Goal: Transaction & Acquisition: Book appointment/travel/reservation

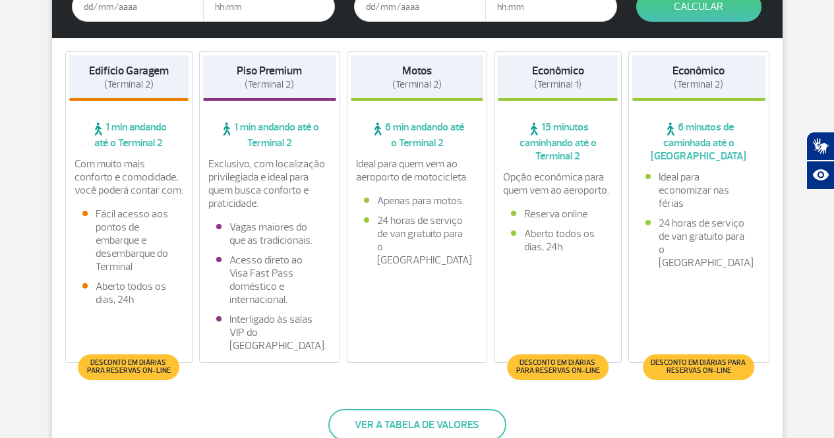
scroll to position [344, 0]
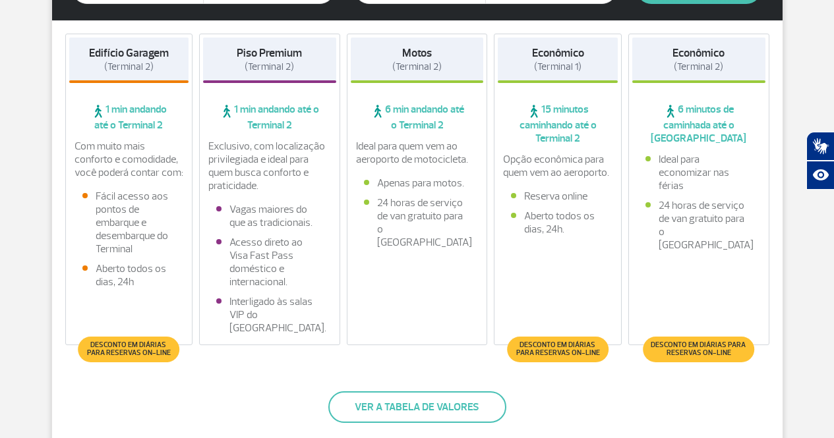
click at [134, 349] on span "Desconto em diárias para reservas on-line" at bounding box center [129, 349] width 88 height 16
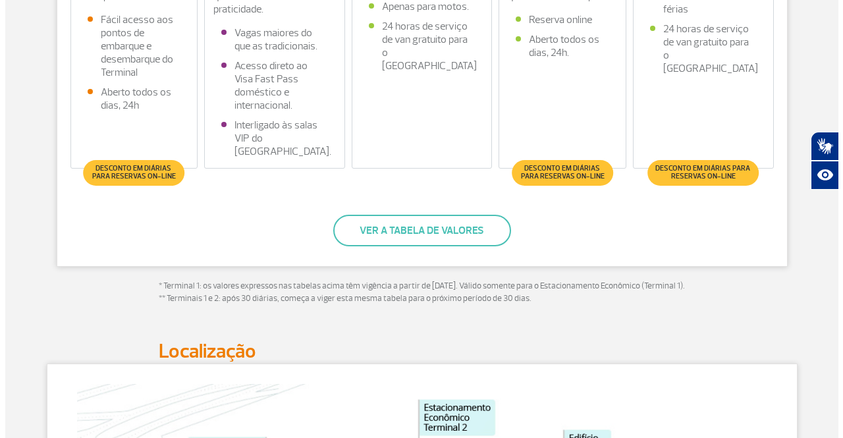
scroll to position [525, 0]
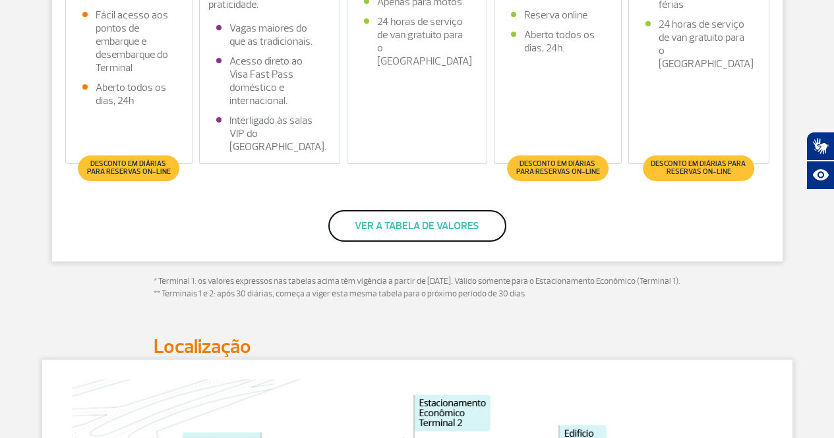
click at [403, 219] on button "Ver a tabela de valores" at bounding box center [417, 226] width 178 height 32
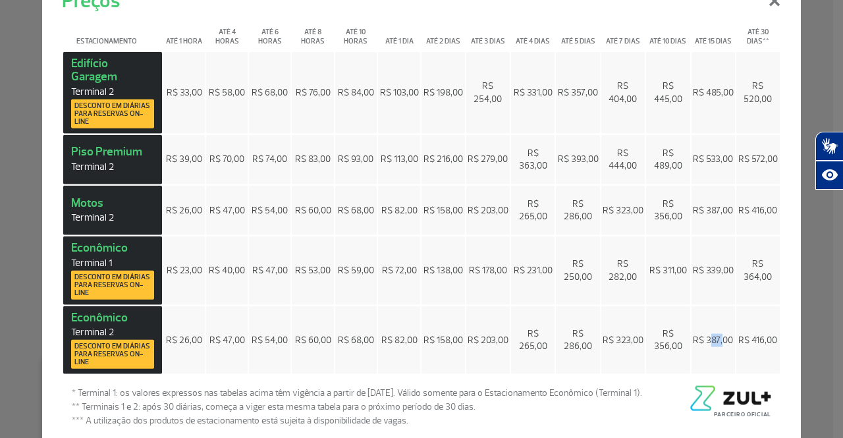
drag, startPoint x: 700, startPoint y: 337, endPoint x: 716, endPoint y: 340, distance: 15.4
click at [716, 340] on span "R$ 387,00" at bounding box center [713, 339] width 40 height 11
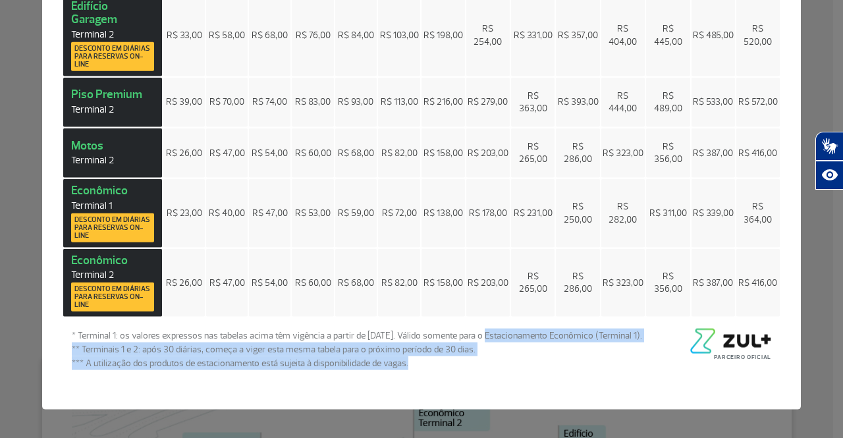
drag, startPoint x: 469, startPoint y: 363, endPoint x: 481, endPoint y: 335, distance: 30.4
click at [481, 335] on div "* Terminal 1: os valores expressos nas tabelas acima têm vigência a partir de […" at bounding box center [357, 350] width 571 height 42
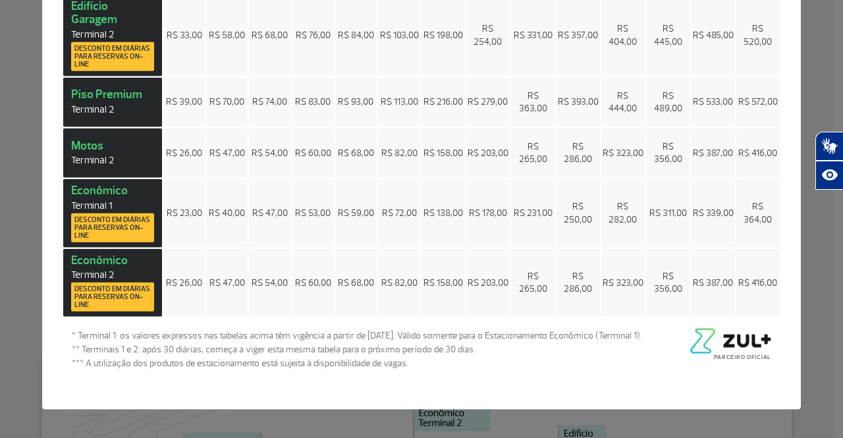
click at [818, 132] on div "Plugin de acessibilidade da Hand Talk. Acessível em Libras Recursos Assistivos" at bounding box center [830, 161] width 28 height 58
click at [801, 100] on div "Preços × Estacionamento Até 1 hora Até 4 horas Até 6 horas Até 8 horas Até 10 h…" at bounding box center [421, 219] width 843 height 438
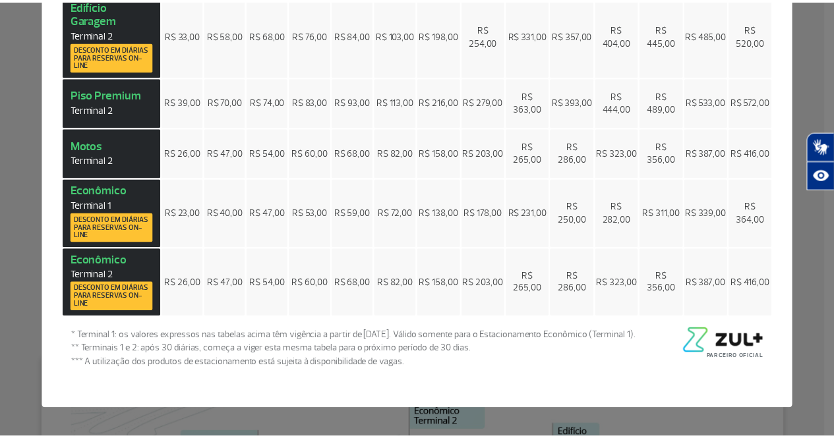
scroll to position [0, 0]
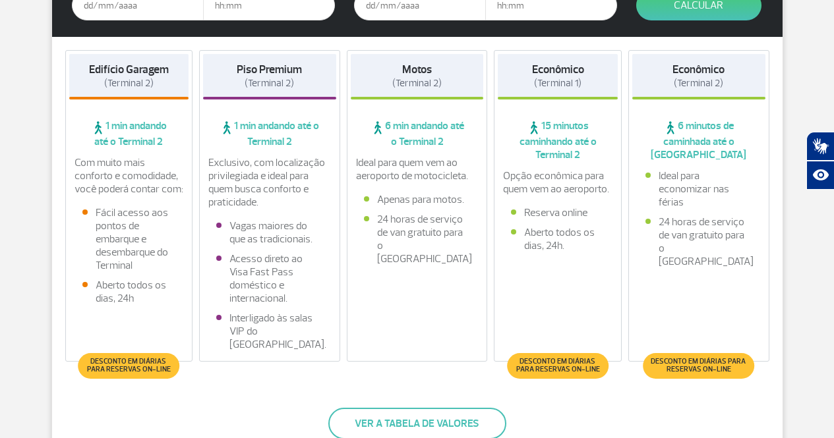
scroll to position [144, 0]
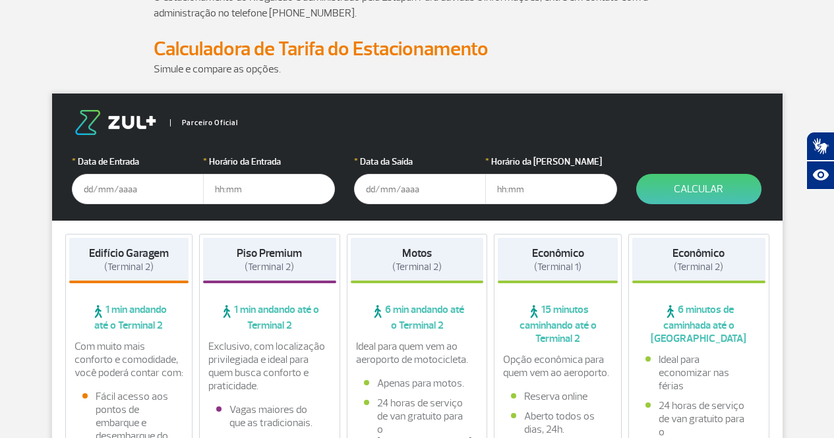
click at [177, 192] on input "text" at bounding box center [138, 189] width 132 height 30
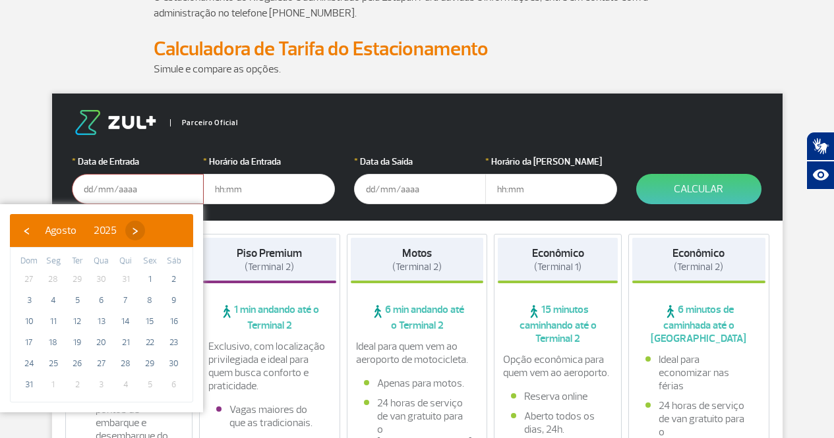
click at [145, 231] on span "›" at bounding box center [135, 231] width 20 height 20
click at [149, 231] on span "›" at bounding box center [139, 231] width 20 height 20
click at [159, 231] on span "›" at bounding box center [149, 231] width 20 height 20
click at [151, 304] on span "12" at bounding box center [149, 300] width 21 height 21
type input "[DATE]"
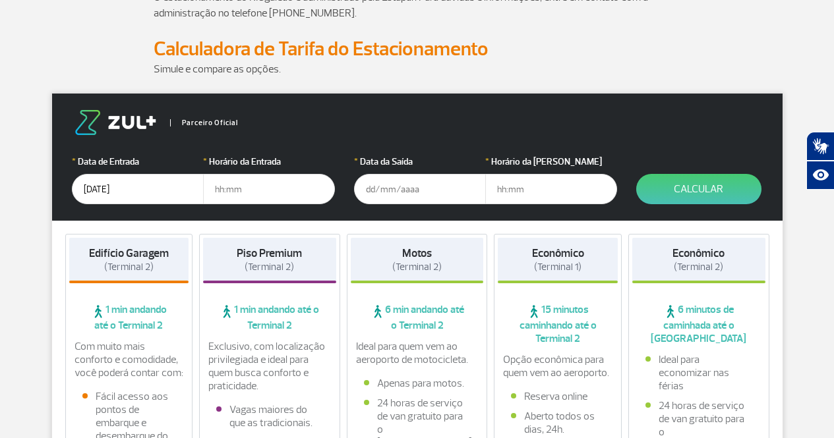
click at [258, 189] on input "text" at bounding box center [269, 189] width 132 height 30
click at [377, 186] on input "text" at bounding box center [420, 189] width 132 height 30
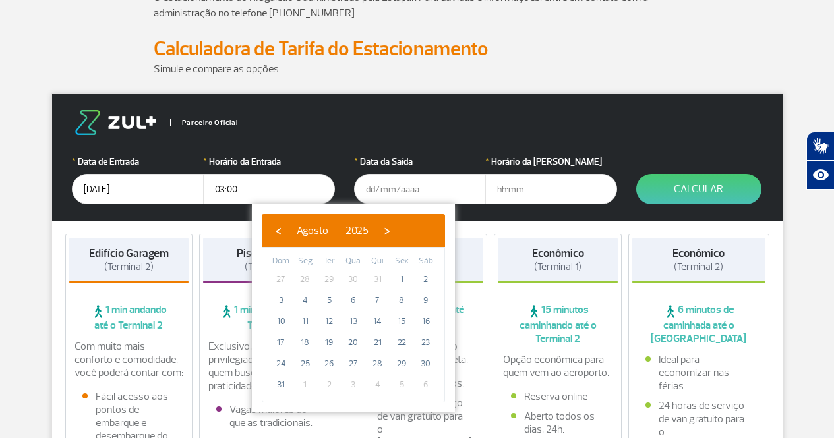
click at [215, 188] on input "03:00" at bounding box center [269, 189] width 132 height 30
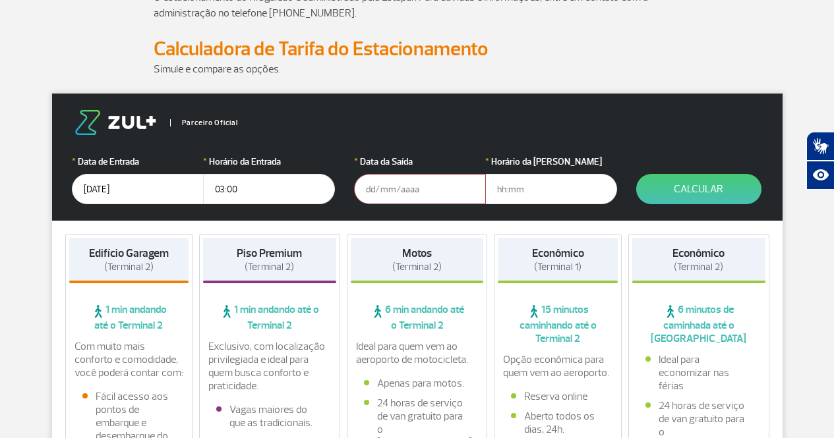
click at [223, 189] on input "03:00" at bounding box center [269, 189] width 132 height 30
click at [229, 188] on input "02:00" at bounding box center [269, 189] width 132 height 30
type input "02:30"
click at [403, 193] on input "text" at bounding box center [420, 189] width 132 height 30
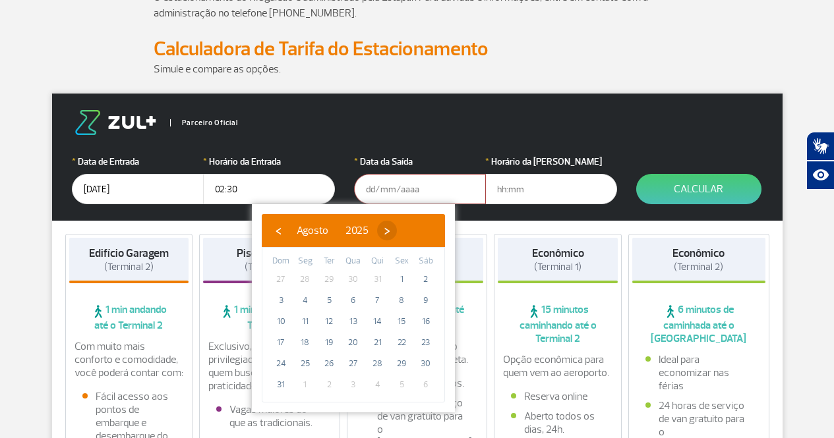
click at [397, 234] on span "›" at bounding box center [387, 231] width 20 height 20
click at [409, 234] on span "›" at bounding box center [399, 231] width 20 height 20
click at [401, 234] on span "›" at bounding box center [391, 231] width 20 height 20
click at [411, 234] on span "›" at bounding box center [401, 231] width 20 height 20
click at [276, 231] on span "‹" at bounding box center [278, 231] width 20 height 20
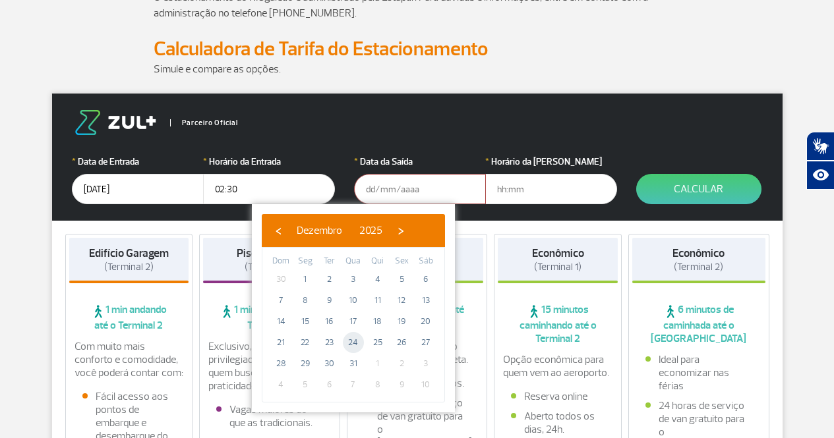
click at [358, 340] on span "24" at bounding box center [353, 342] width 21 height 21
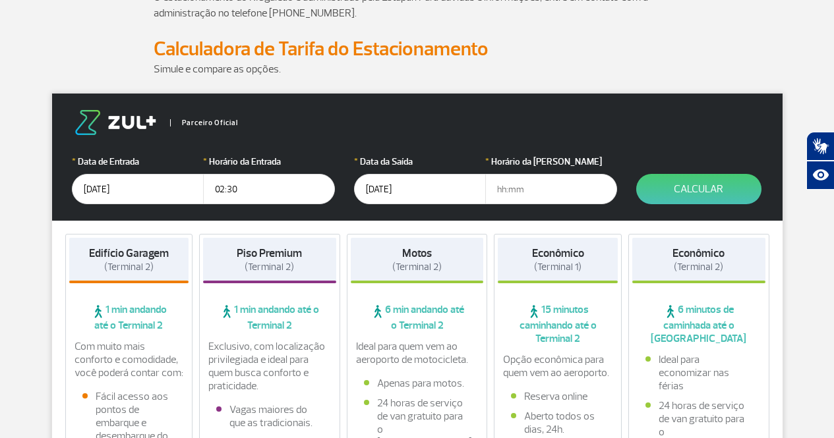
click at [535, 194] on input "text" at bounding box center [551, 189] width 132 height 30
click at [393, 190] on input "[DATE]" at bounding box center [420, 189] width 132 height 30
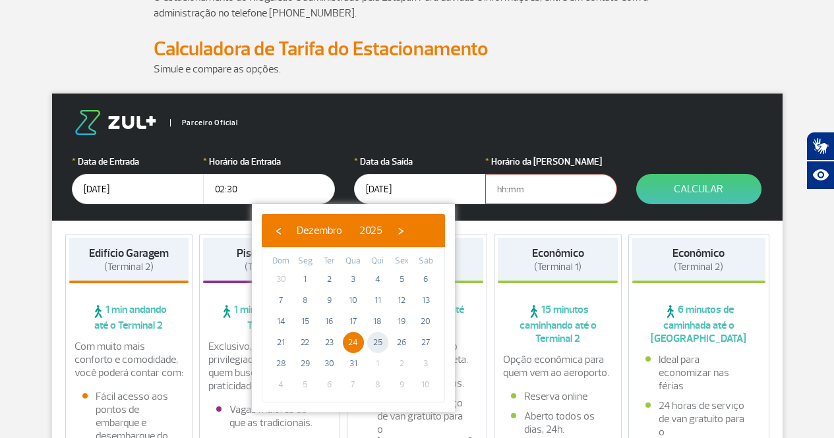
click at [382, 340] on span "25" at bounding box center [377, 342] width 21 height 21
type input "[DATE]"
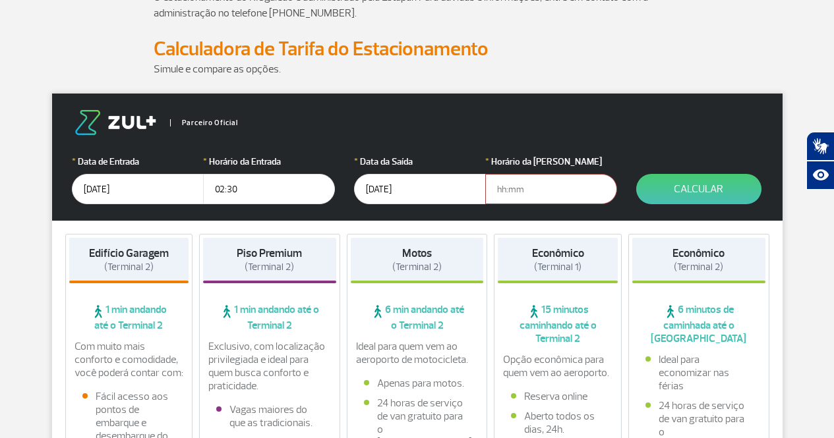
click at [540, 193] on input "text" at bounding box center [551, 189] width 132 height 30
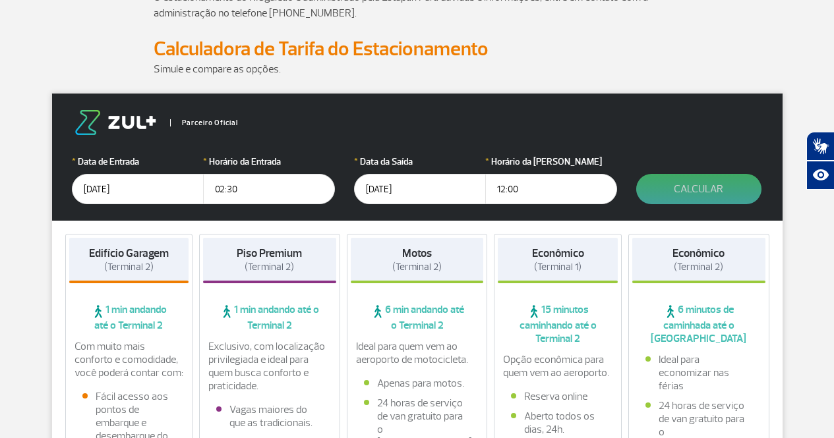
type input "12:00"
click at [656, 199] on button "Calcular" at bounding box center [698, 189] width 125 height 30
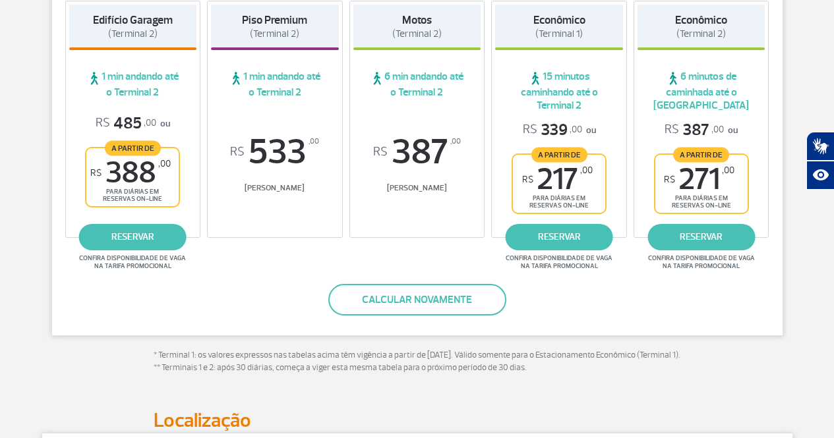
scroll to position [287, 0]
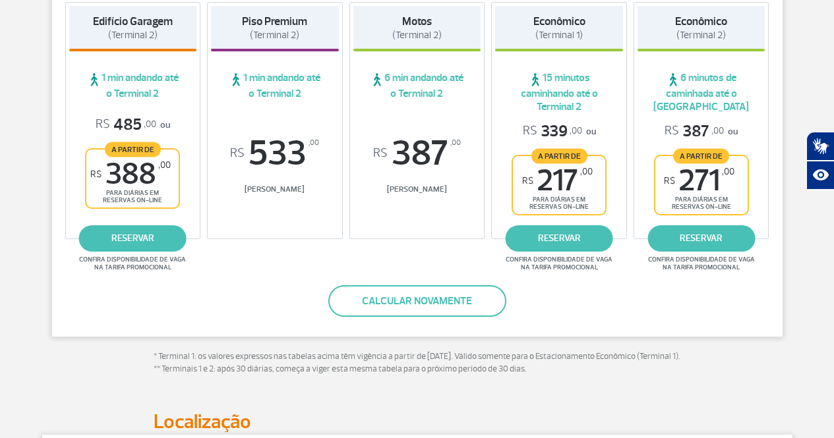
drag, startPoint x: 575, startPoint y: 188, endPoint x: 584, endPoint y: 209, distance: 22.7
click at [584, 209] on div "A partir de R$ 217 ,00 para diárias em reservas on-line" at bounding box center [558, 185] width 95 height 61
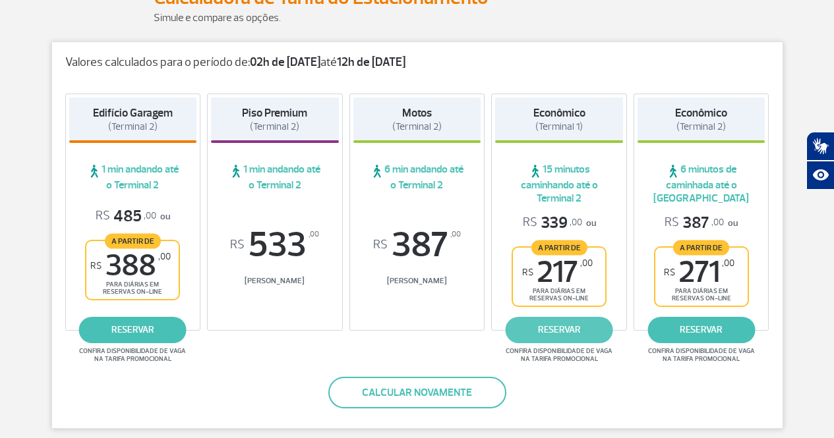
scroll to position [191, 0]
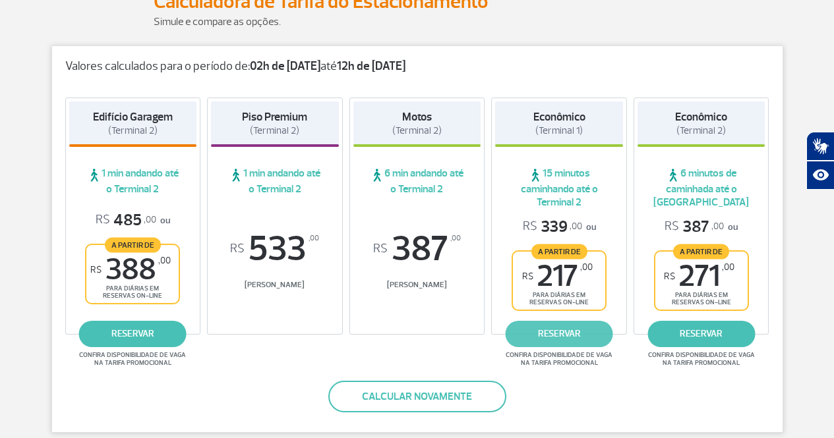
click at [554, 336] on link "reservar" at bounding box center [558, 334] width 107 height 26
